Goal: Task Accomplishment & Management: Use online tool/utility

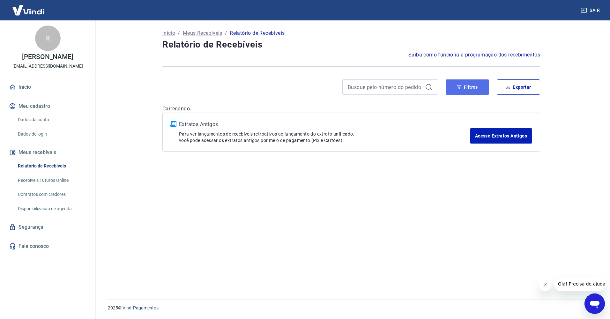
click at [474, 85] on button "Filtros" at bounding box center [467, 86] width 43 height 15
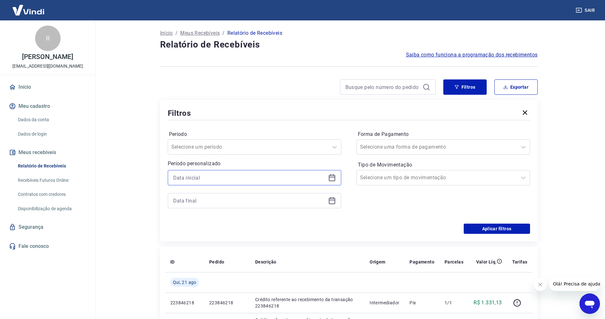
click at [292, 180] on input at bounding box center [249, 178] width 152 height 10
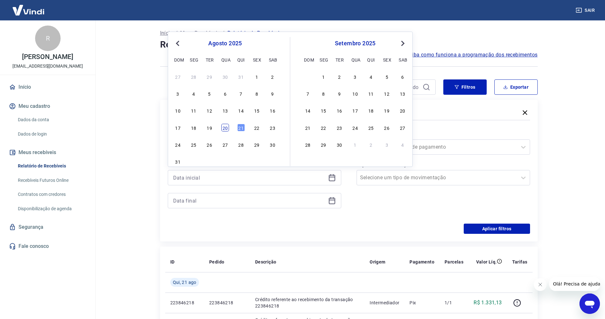
click at [226, 131] on div "20" at bounding box center [225, 128] width 8 height 8
type input "[DATE]"
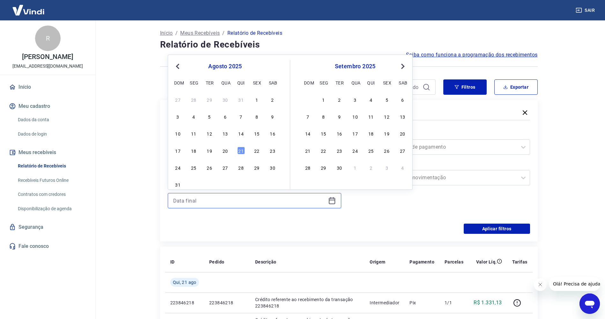
click at [228, 203] on input at bounding box center [249, 201] width 152 height 10
drag, startPoint x: 239, startPoint y: 146, endPoint x: 239, endPoint y: 150, distance: 3.8
click at [239, 146] on div "17 18 19 20 21 22 23" at bounding box center [225, 150] width 104 height 9
click at [239, 150] on div "21" at bounding box center [241, 151] width 8 height 8
type input "[DATE]"
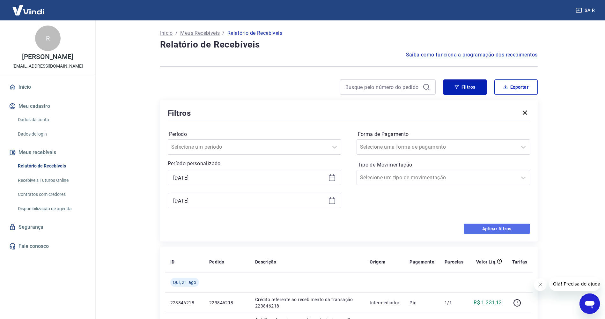
click at [492, 228] on button "Aplicar filtros" at bounding box center [497, 229] width 66 height 10
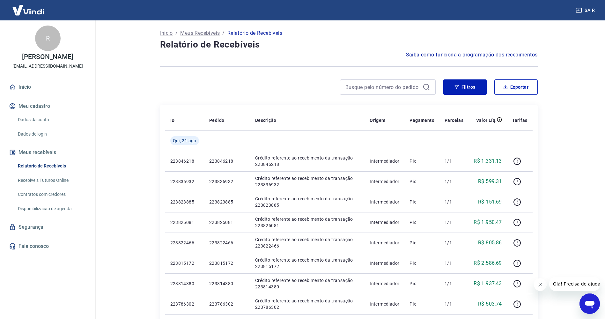
click at [533, 87] on button "Exportar" at bounding box center [515, 86] width 43 height 15
type input "[DATE]"
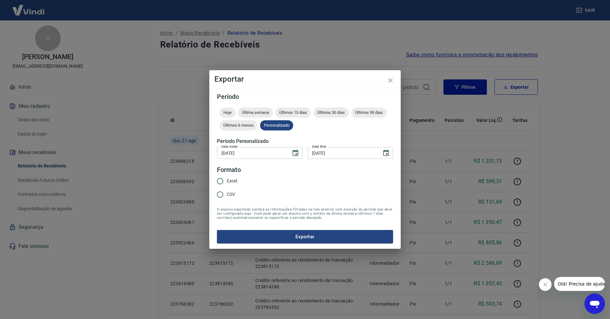
click at [221, 180] on input "Excel" at bounding box center [219, 180] width 13 height 13
radio input "true"
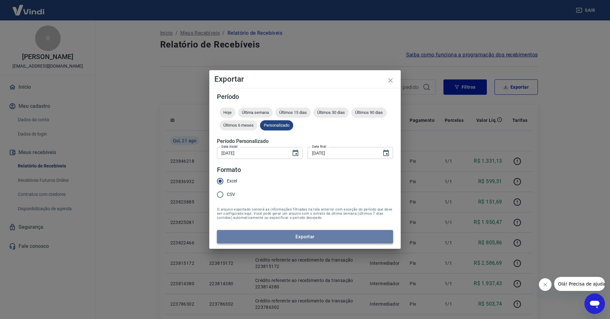
click at [274, 236] on button "Exportar" at bounding box center [305, 236] width 176 height 13
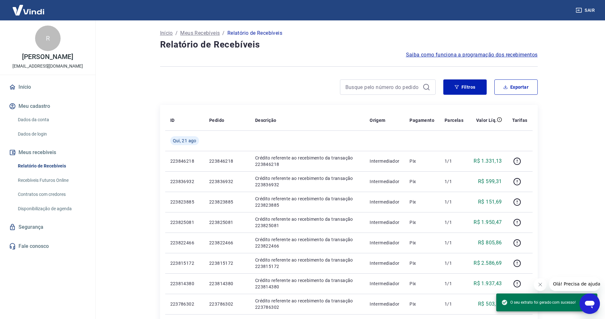
click at [240, 69] on div at bounding box center [349, 67] width 378 height 16
